Goal: Task Accomplishment & Management: Use online tool/utility

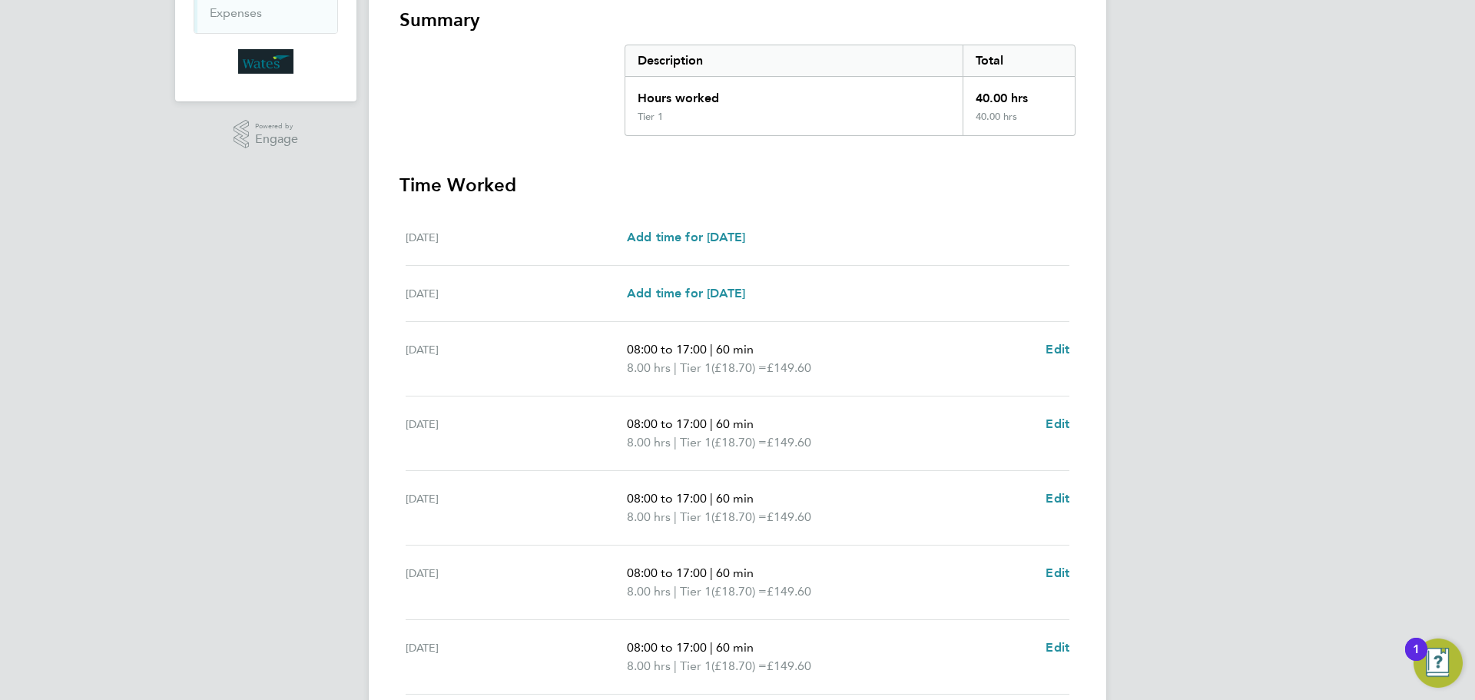
scroll to position [410, 0]
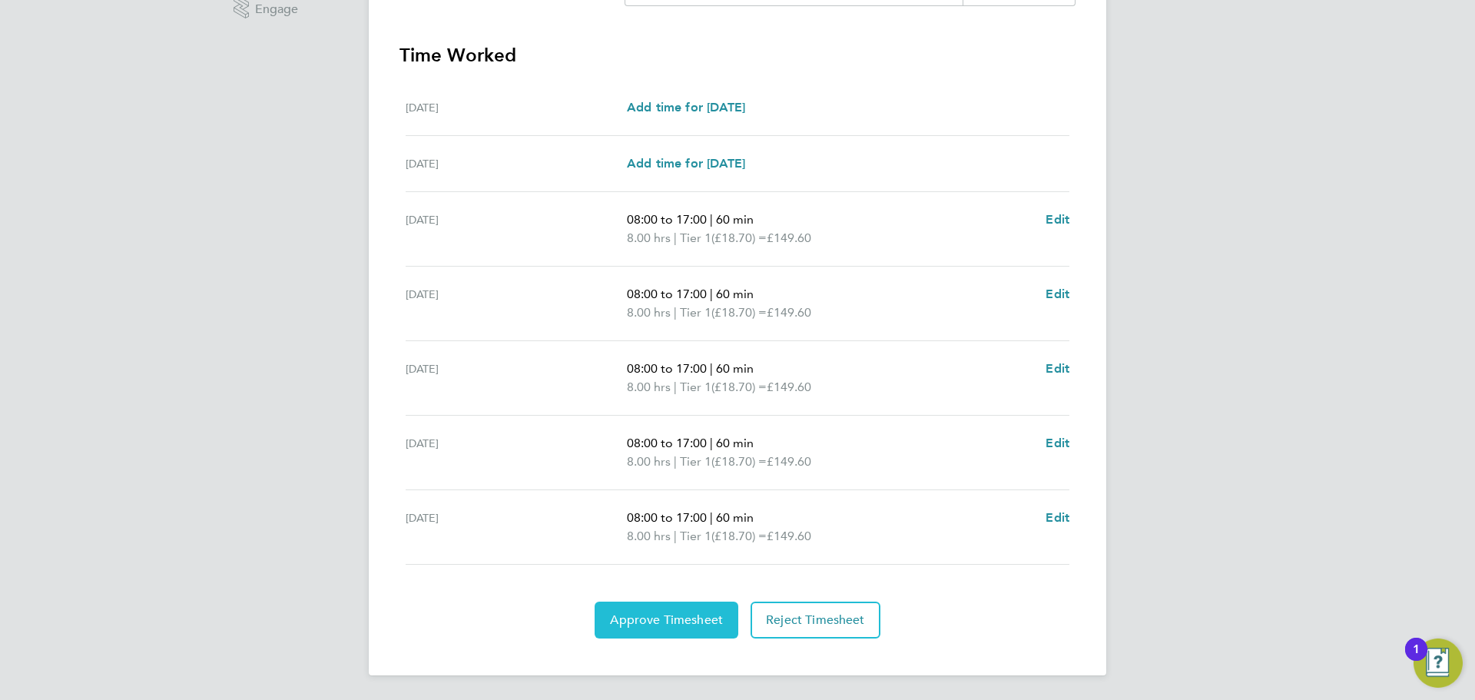
click at [646, 608] on button "Approve Timesheet" at bounding box center [667, 619] width 144 height 37
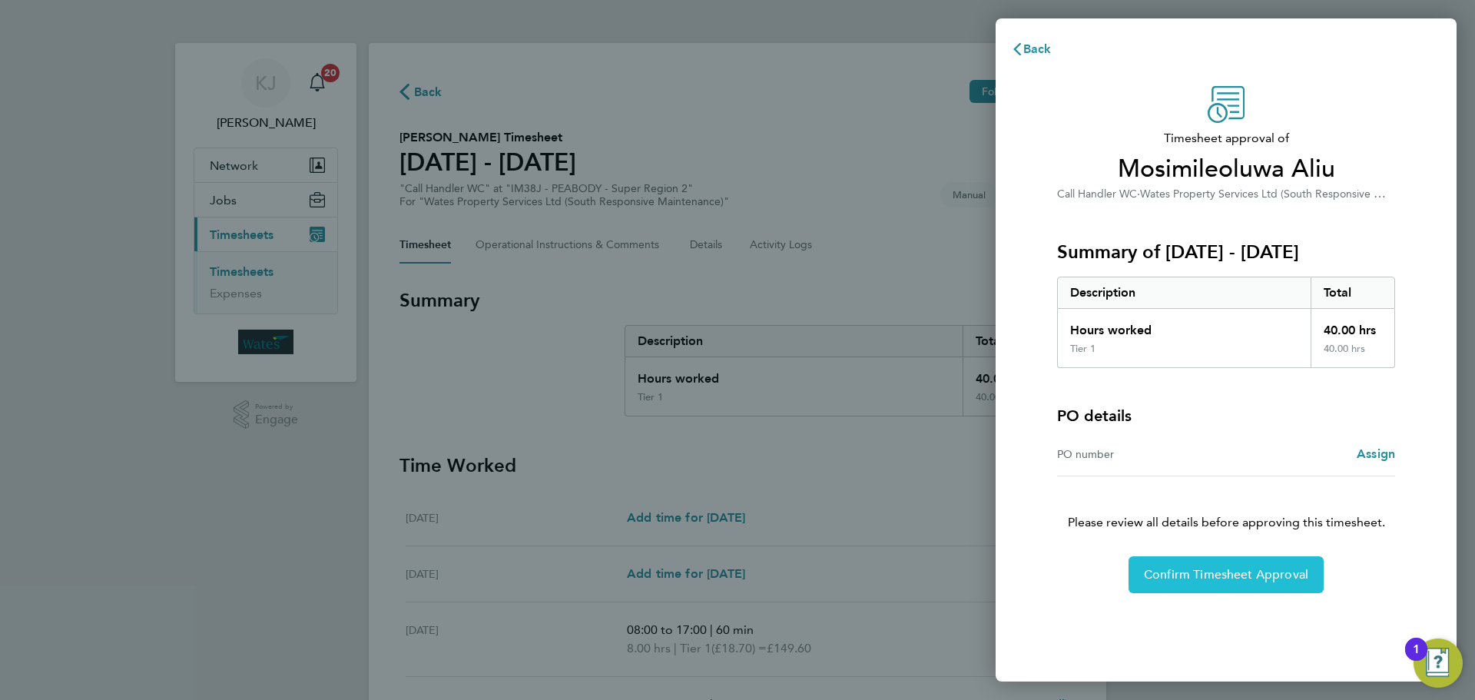
click at [1241, 581] on span "Confirm Timesheet Approval" at bounding box center [1226, 574] width 164 height 15
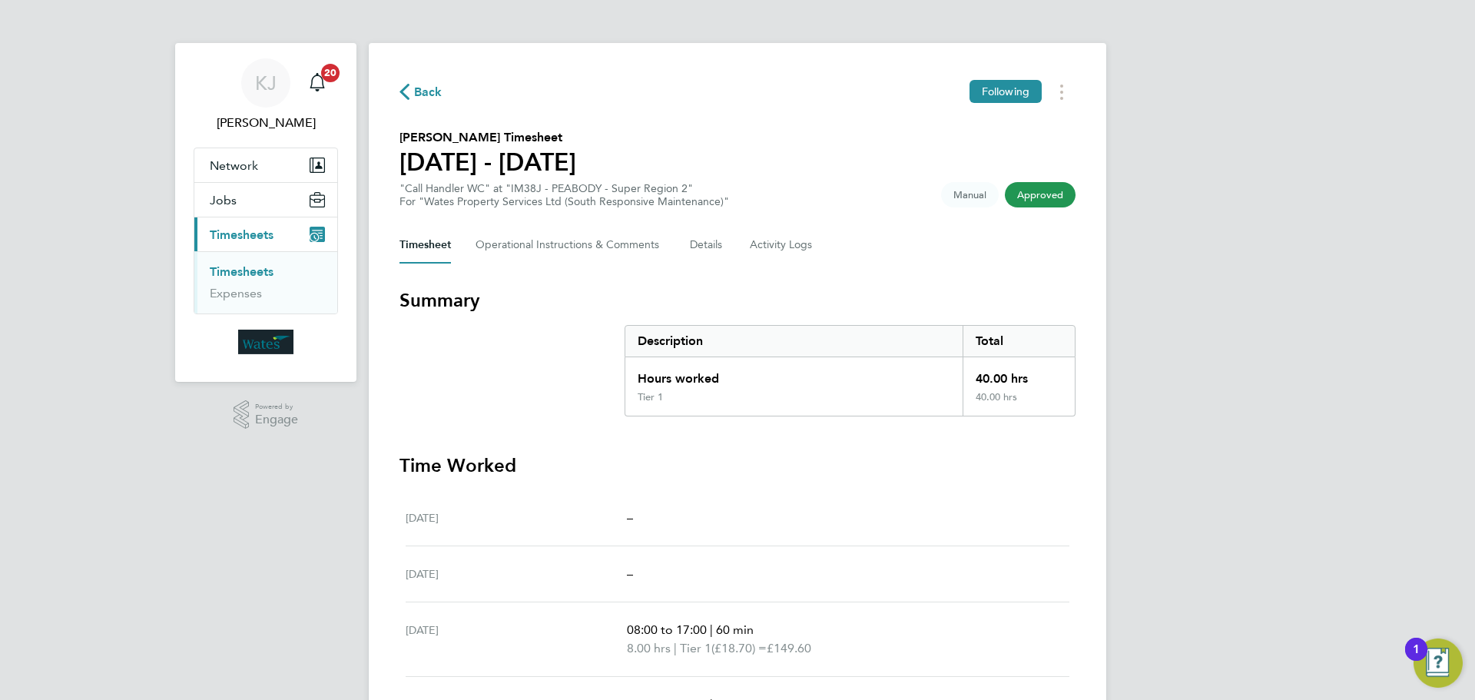
click at [411, 88] on span "Back" at bounding box center [420, 91] width 43 height 15
click at [847, 220] on div "Back Following [PERSON_NAME] Timesheet [DATE] - [DATE] "Planner WC" at "IM38G -…" at bounding box center [737, 564] width 737 height 1042
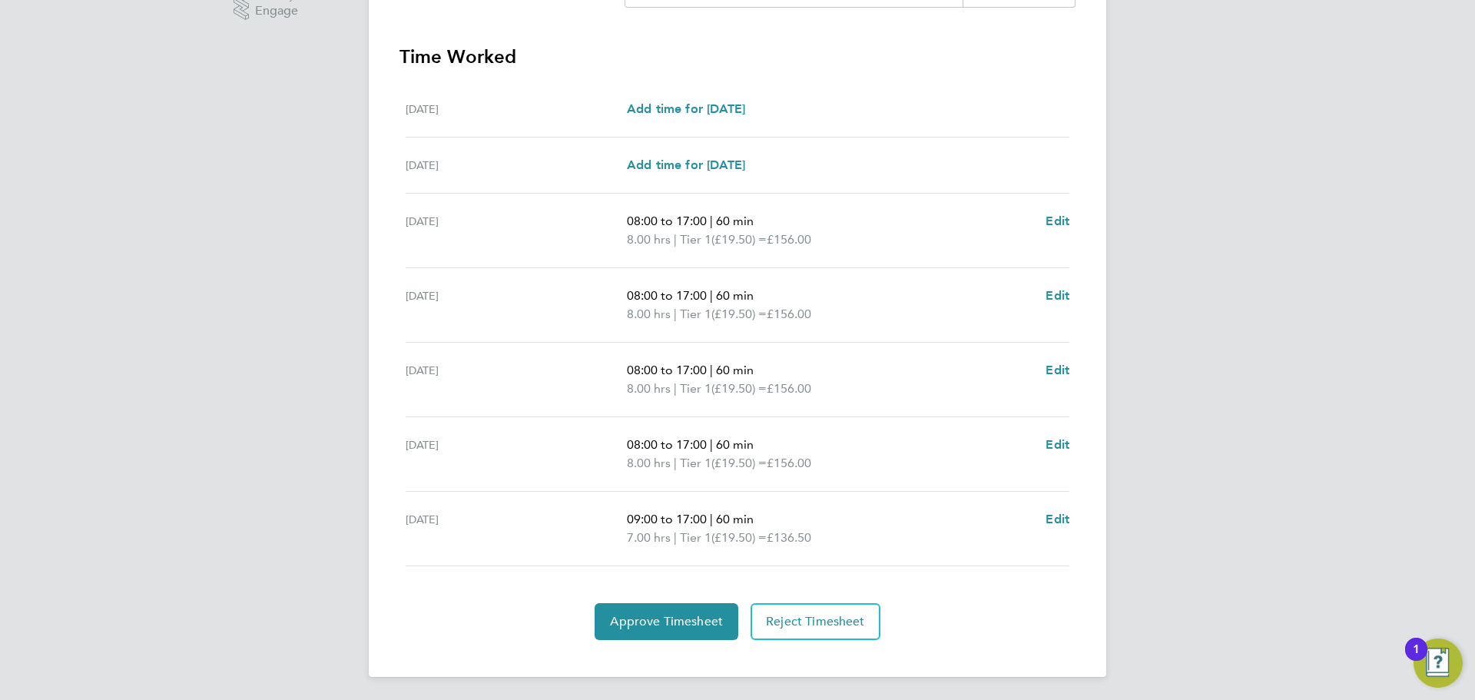
scroll to position [410, 0]
click at [669, 621] on span "Approve Timesheet" at bounding box center [666, 619] width 113 height 15
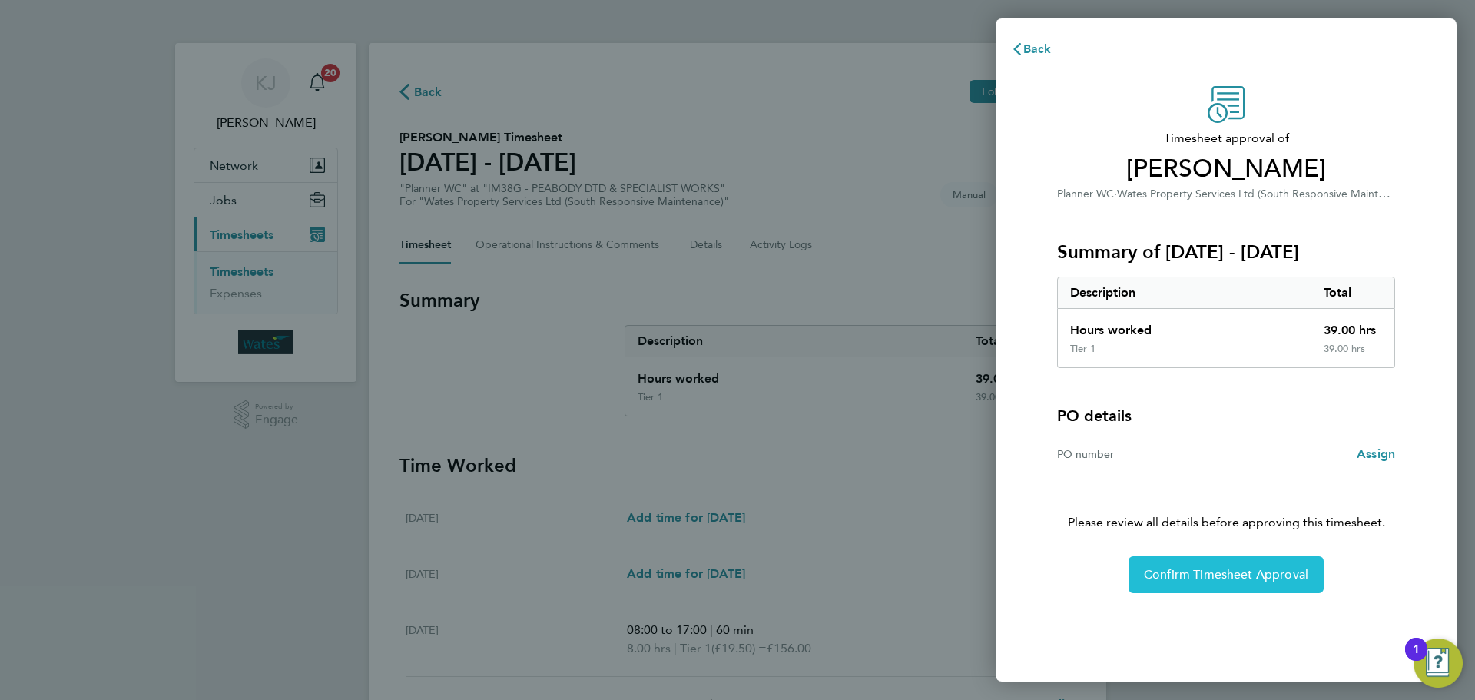
click at [1202, 585] on button "Confirm Timesheet Approval" at bounding box center [1225, 574] width 195 height 37
